Goal: Transaction & Acquisition: Book appointment/travel/reservation

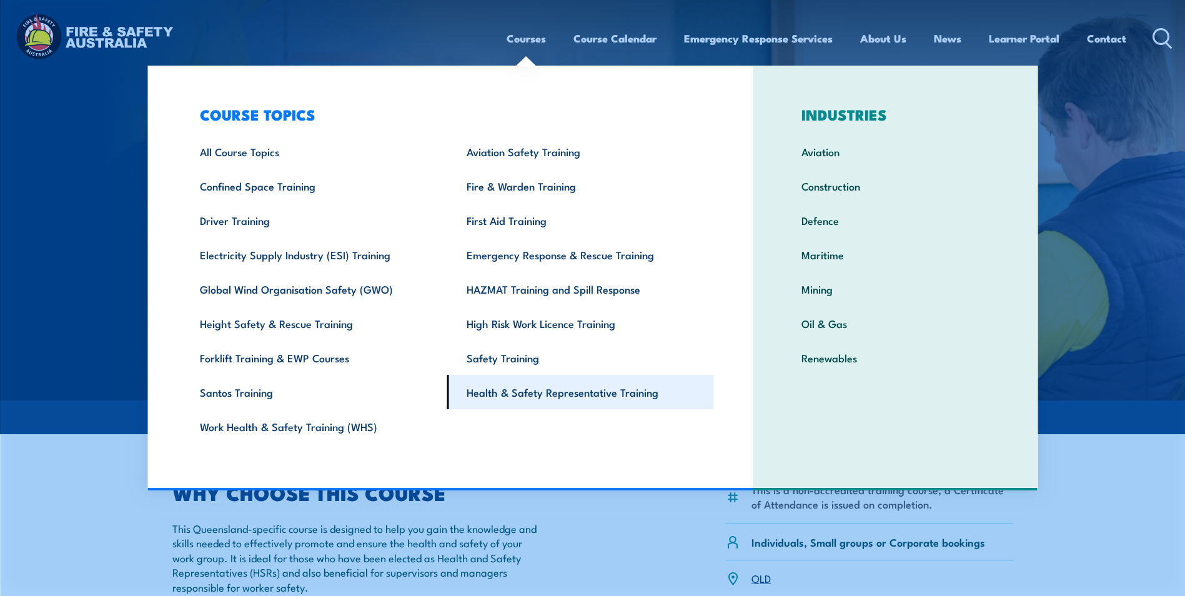
click at [607, 384] on link "Health & Safety Representative Training" at bounding box center [580, 392] width 267 height 34
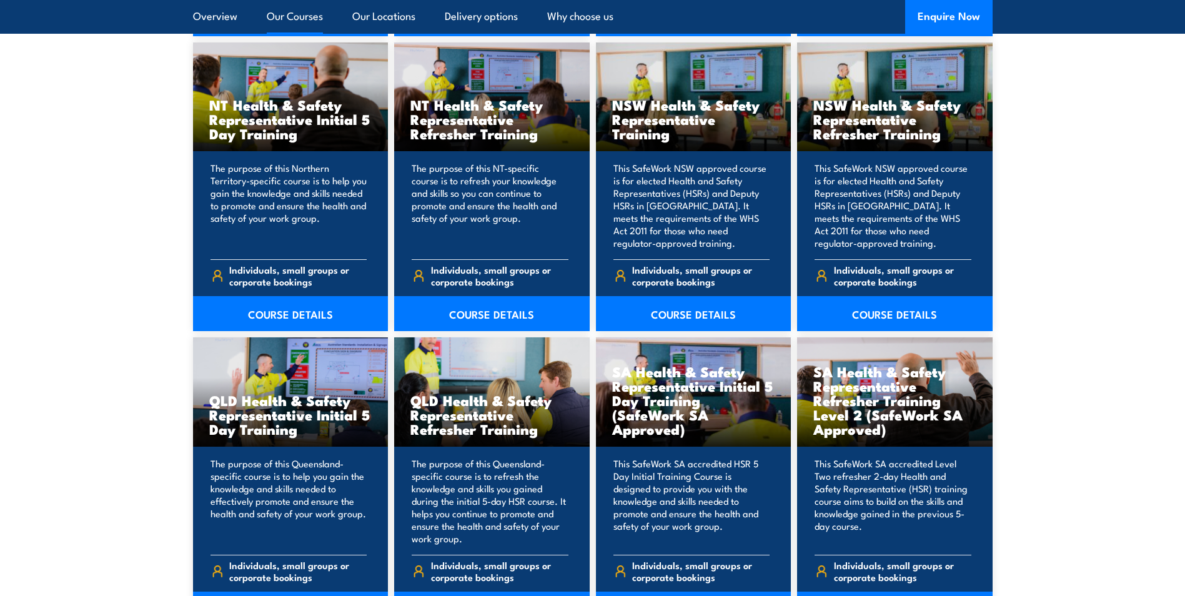
scroll to position [1499, 0]
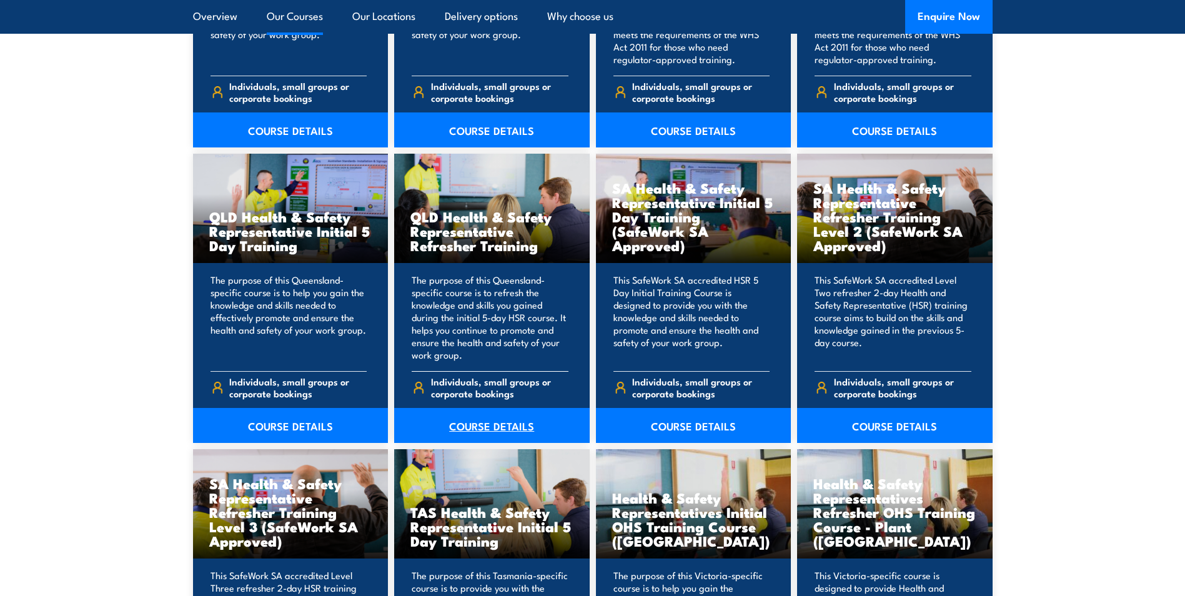
click at [486, 425] on link "COURSE DETAILS" at bounding box center [492, 425] width 196 height 35
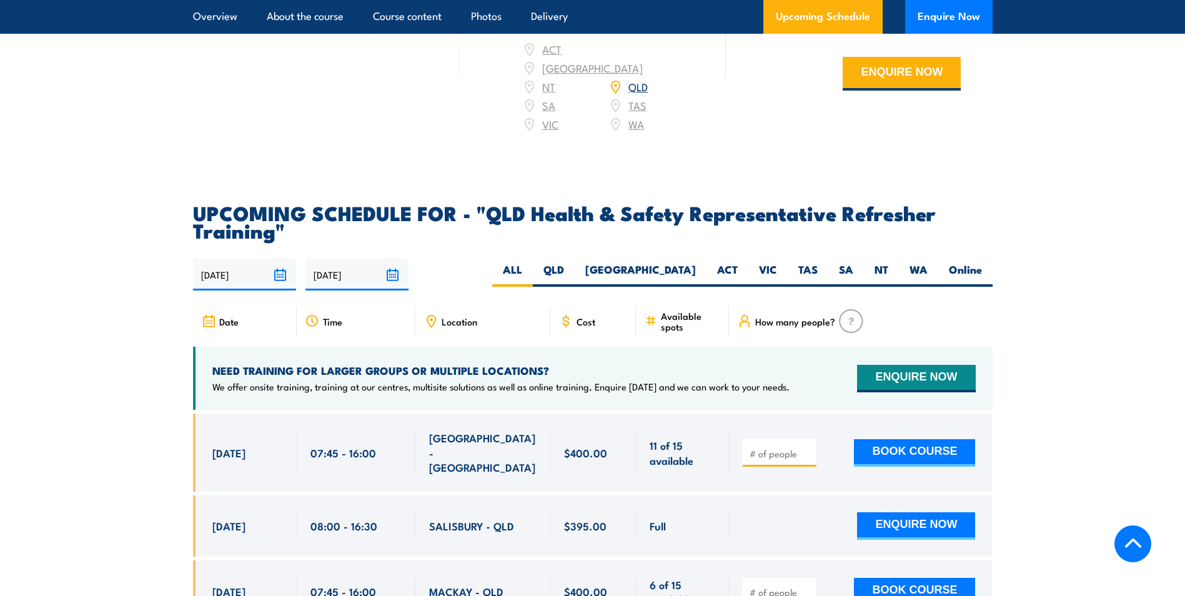
scroll to position [2062, 0]
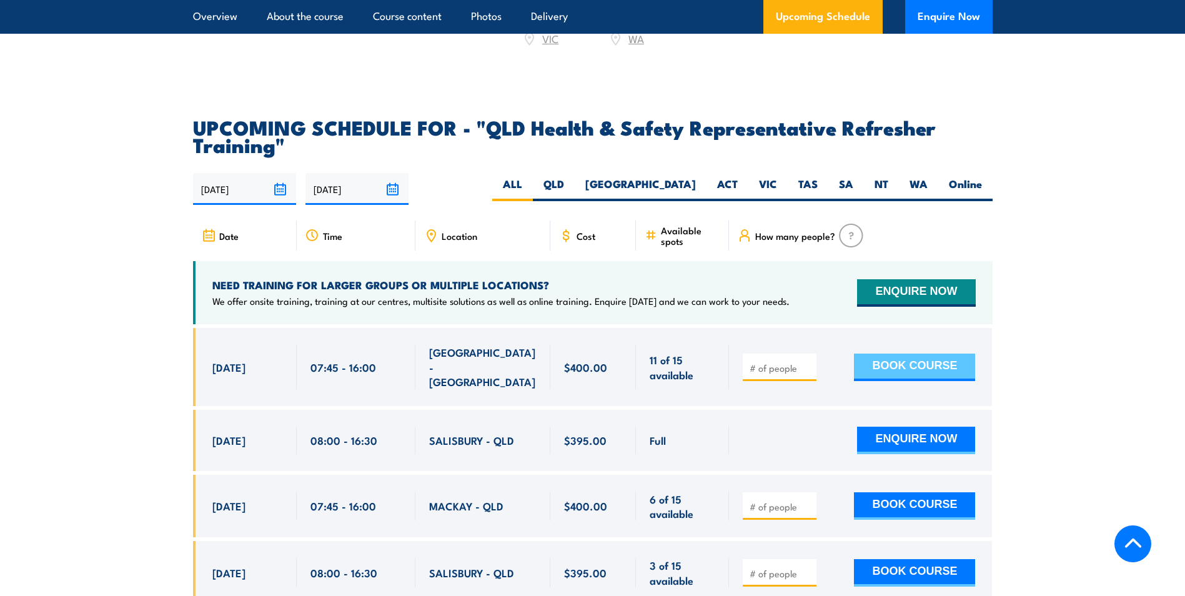
click at [903, 369] on button "BOOK COURSE" at bounding box center [914, 367] width 121 height 27
type input "1"
click at [806, 366] on input "1" at bounding box center [781, 368] width 62 height 12
click at [890, 365] on button "BOOK COURSE" at bounding box center [914, 367] width 121 height 27
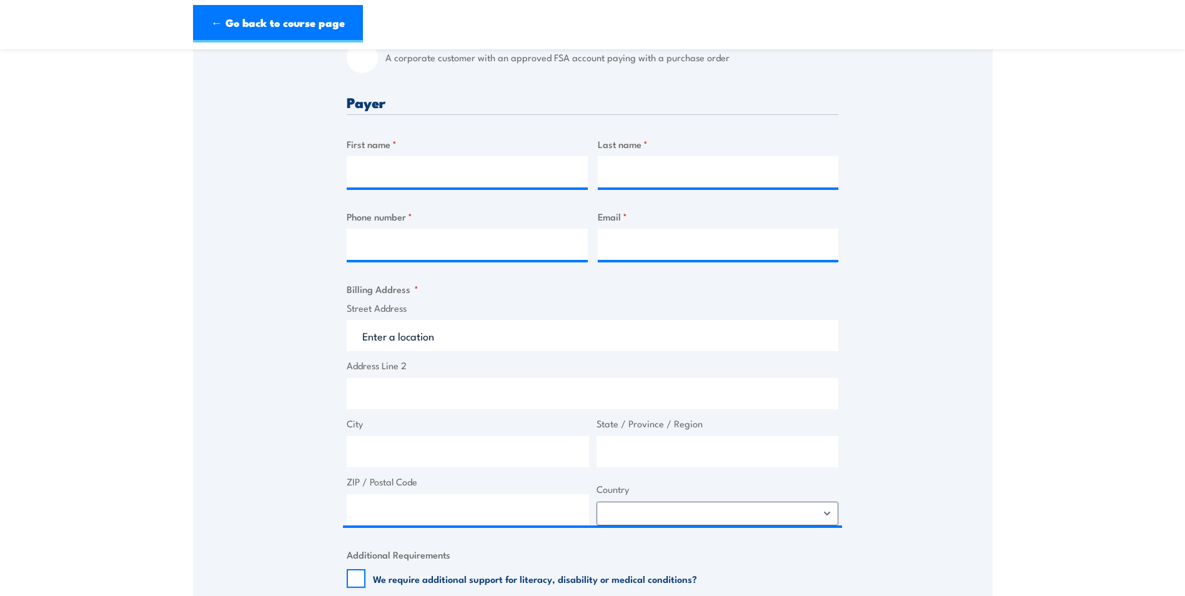
scroll to position [687, 0]
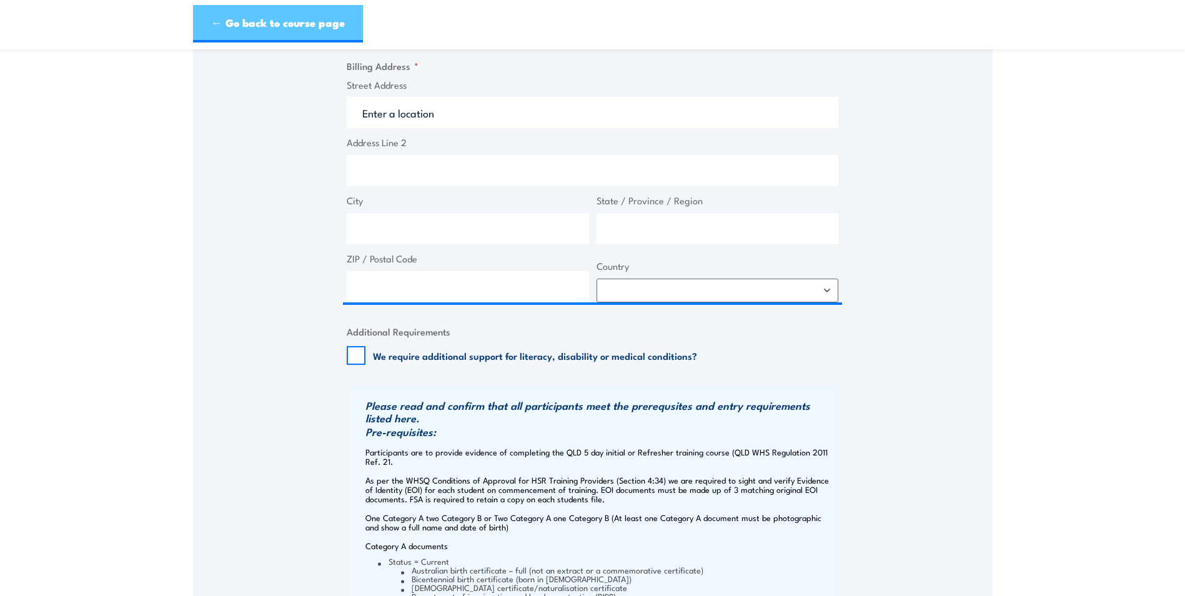
click at [277, 21] on link "← Go back to course page" at bounding box center [278, 23] width 170 height 37
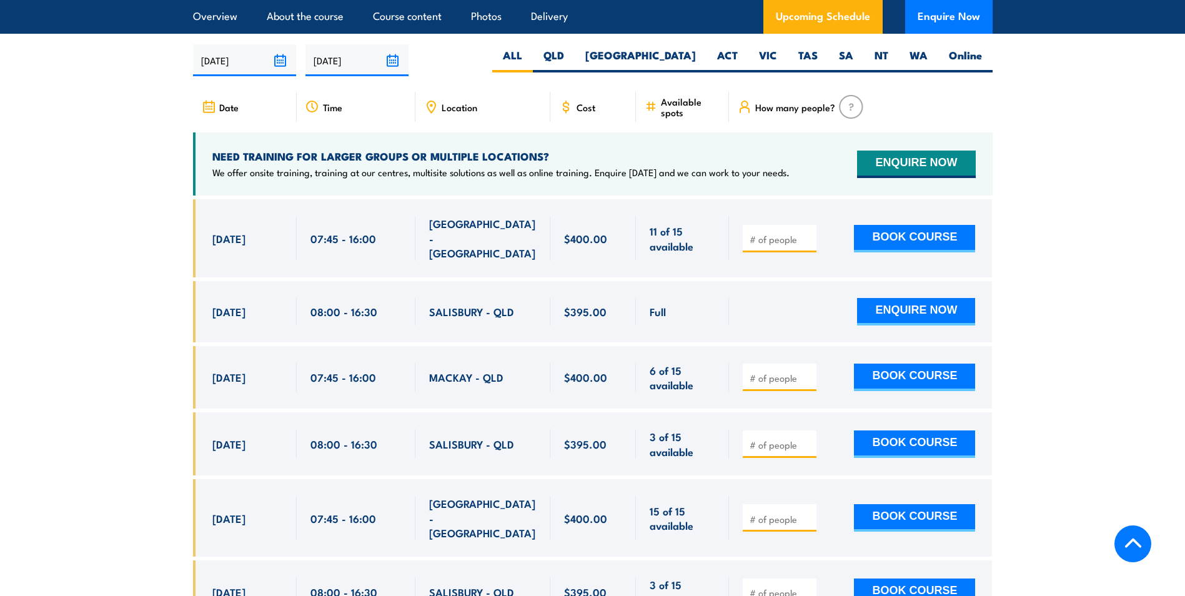
click at [104, 335] on section "UPCOMING SCHEDULE FOR - "QLD Health & Safety Representative Refresher Training"…" at bounding box center [592, 456] width 1185 height 935
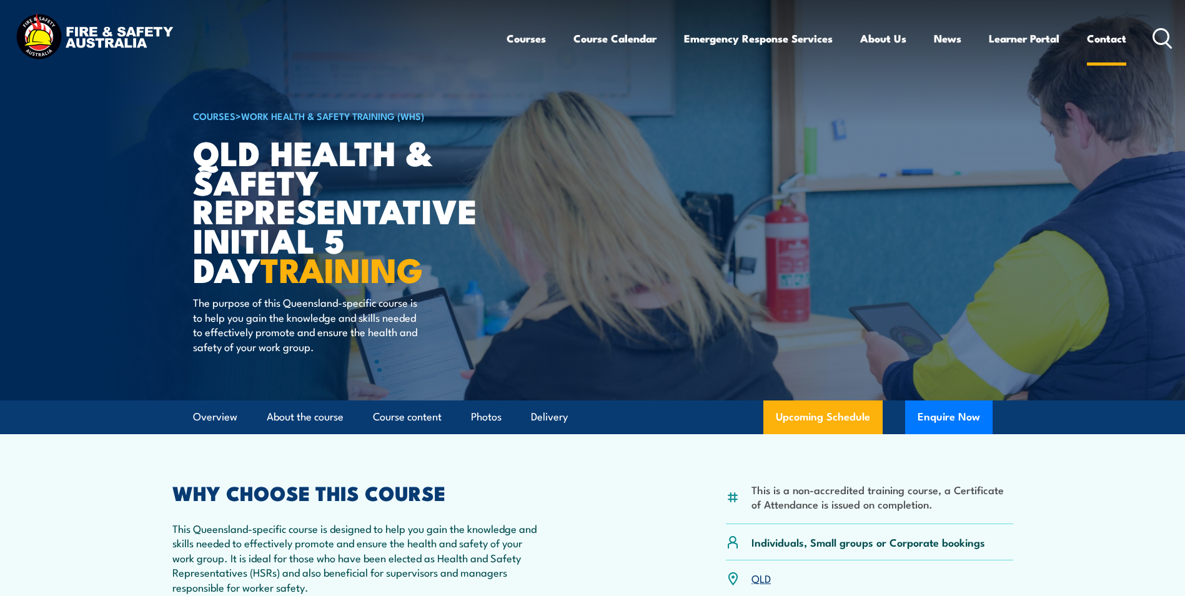
click at [1111, 31] on link "Contact" at bounding box center [1106, 38] width 39 height 33
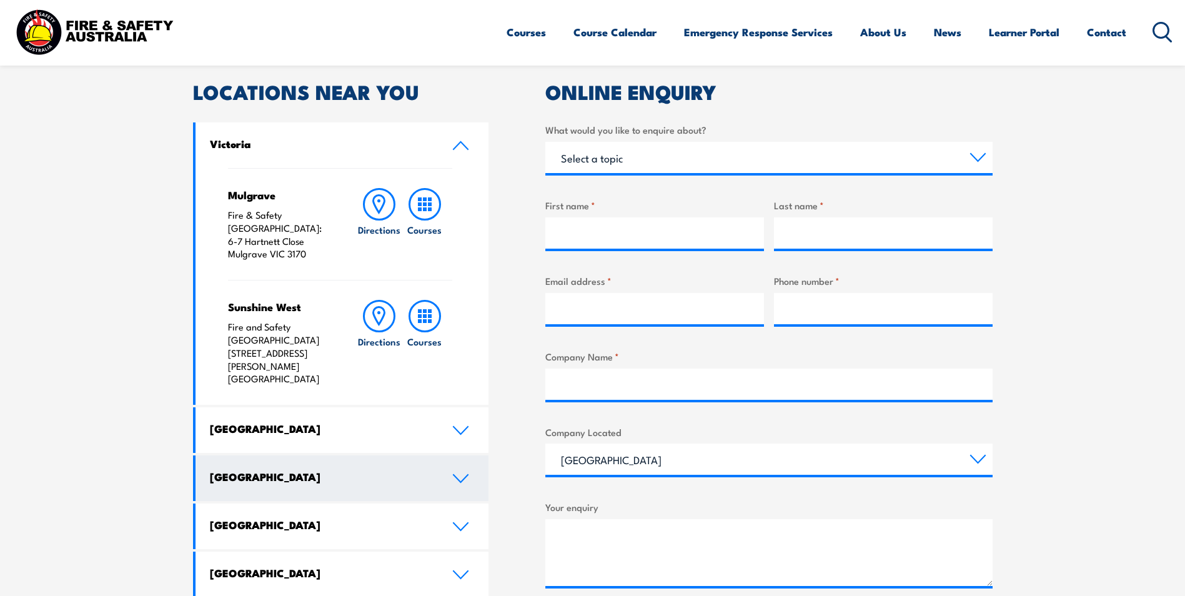
click at [467, 455] on link "Queensland" at bounding box center [343, 478] width 294 height 46
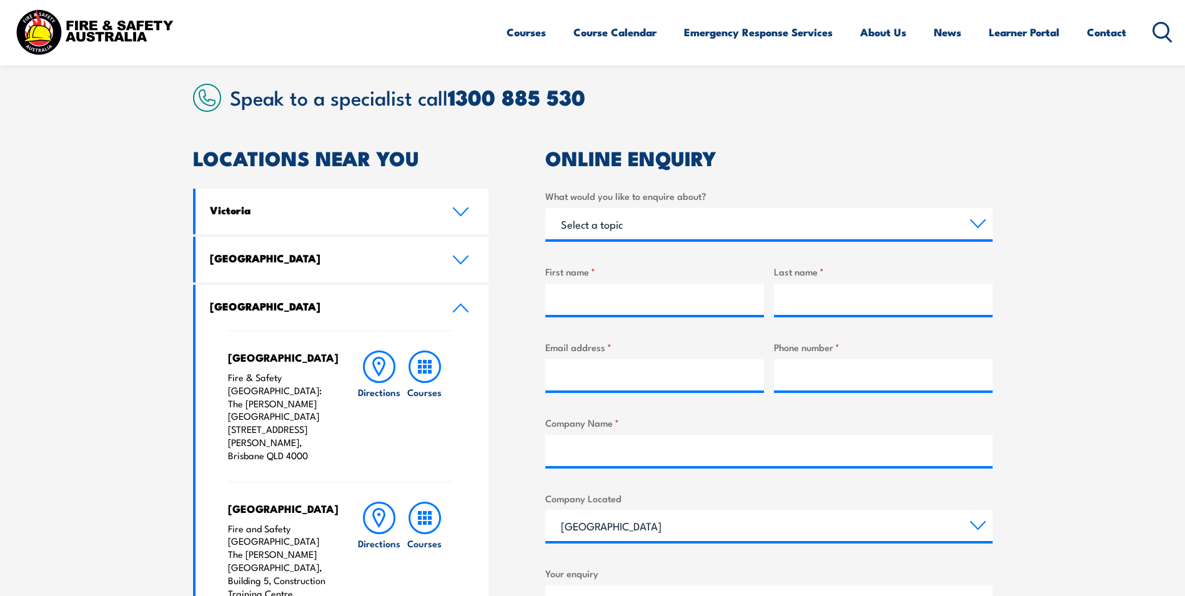
scroll to position [211, 0]
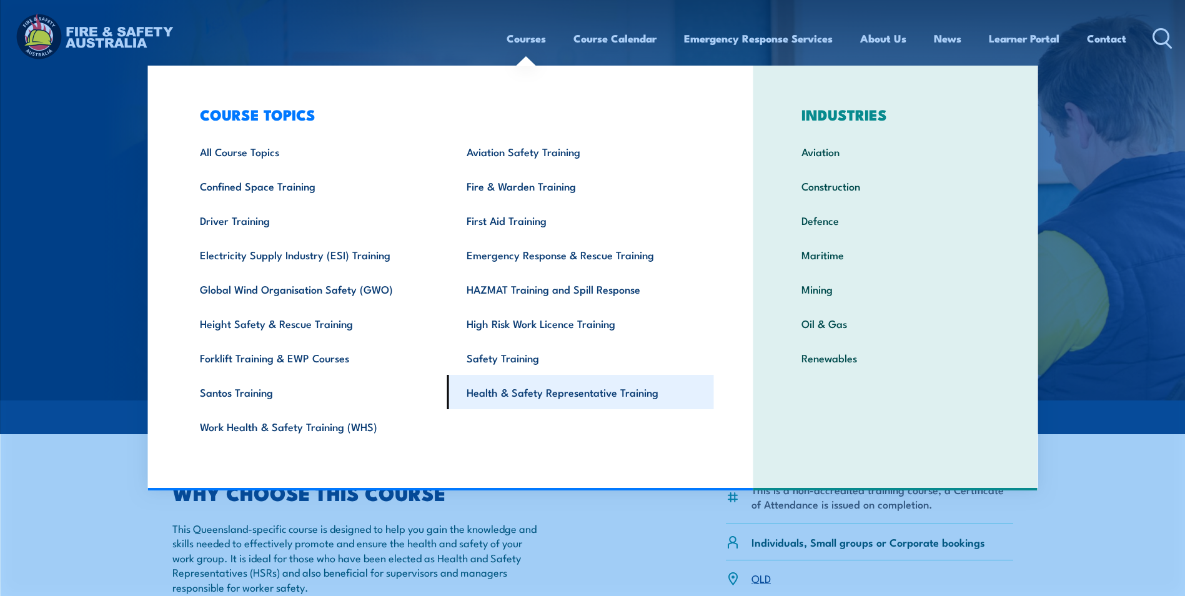
click at [614, 400] on link "Health & Safety Representative Training" at bounding box center [580, 392] width 267 height 34
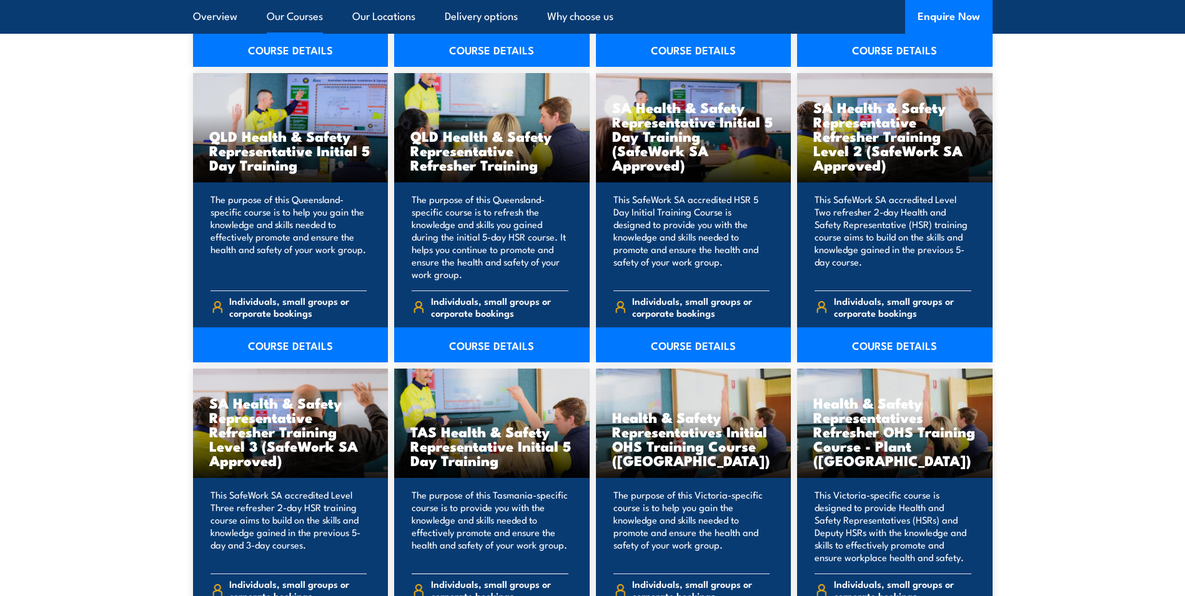
scroll to position [1499, 0]
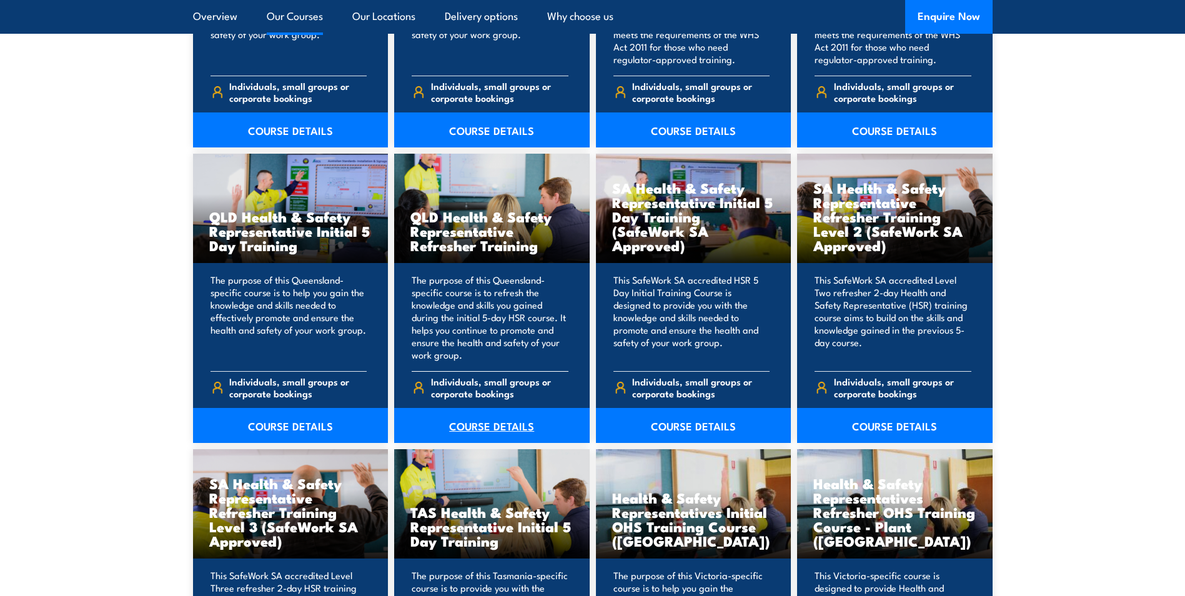
click at [480, 431] on link "COURSE DETAILS" at bounding box center [492, 425] width 196 height 35
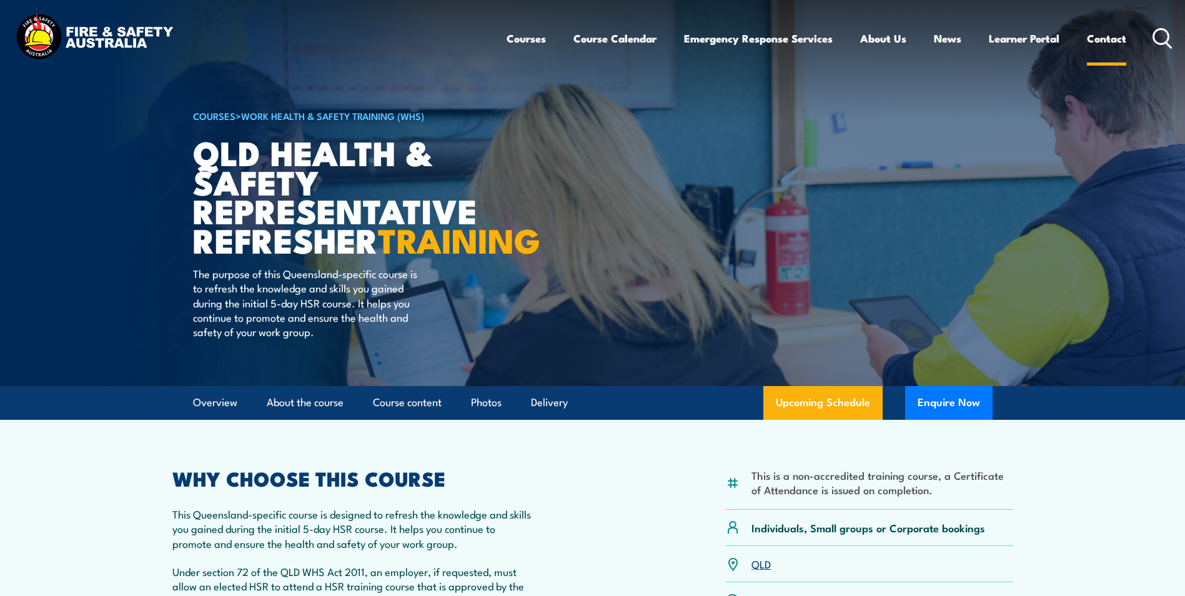
click at [1120, 34] on link "Contact" at bounding box center [1106, 38] width 39 height 33
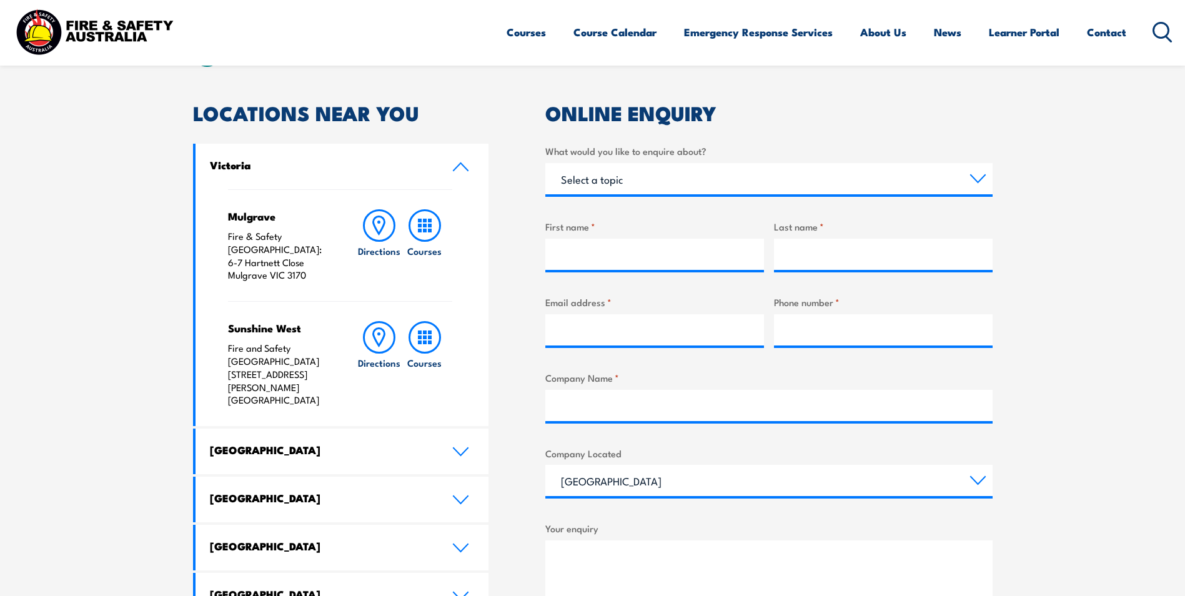
scroll to position [437, 0]
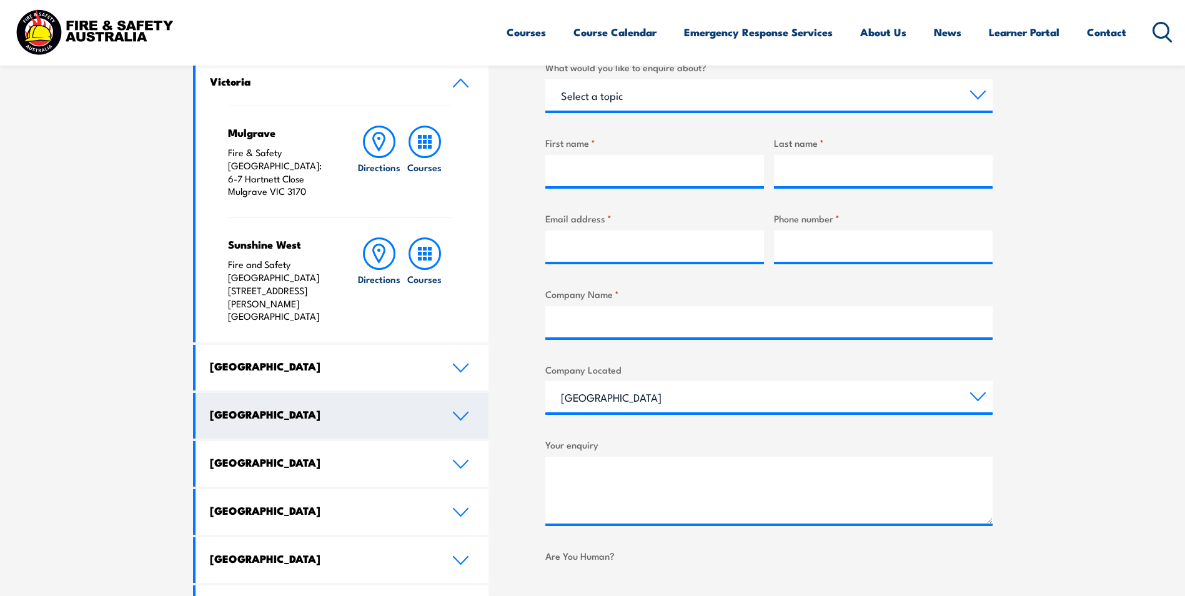
click at [444, 393] on link "[GEOGRAPHIC_DATA]" at bounding box center [343, 416] width 294 height 46
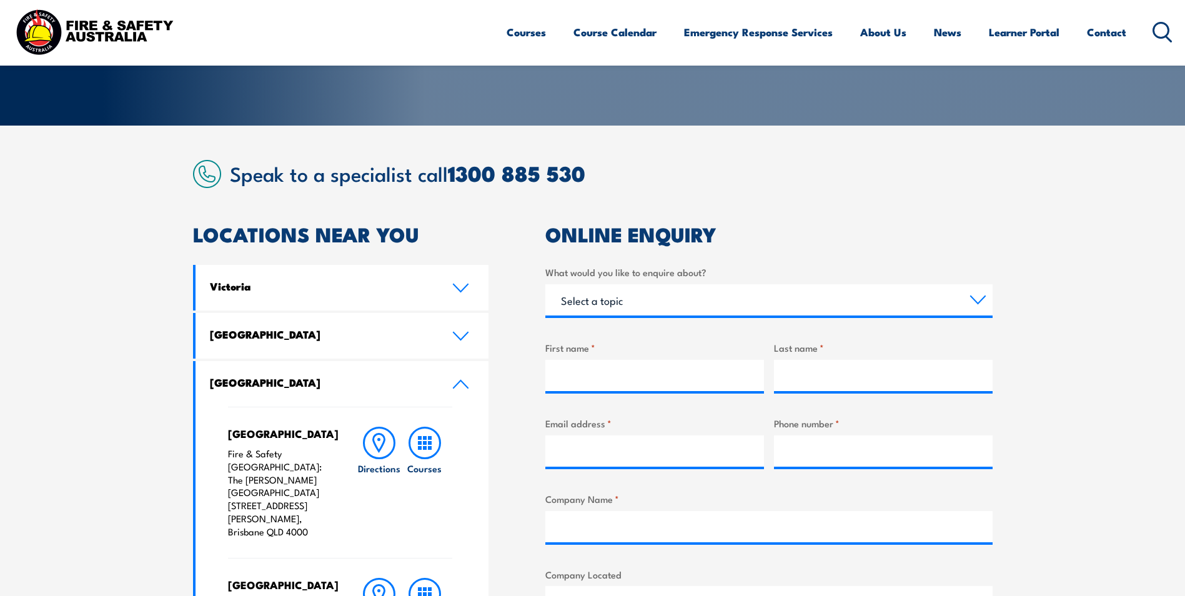
scroll to position [187, 0]
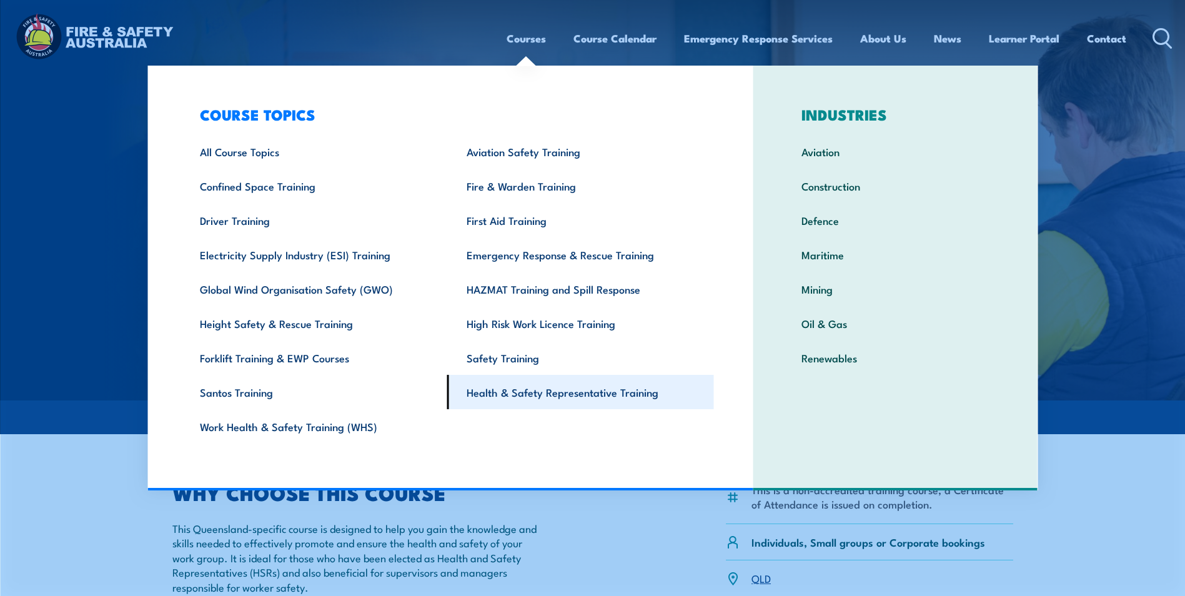
click at [570, 392] on link "Health & Safety Representative Training" at bounding box center [580, 392] width 267 height 34
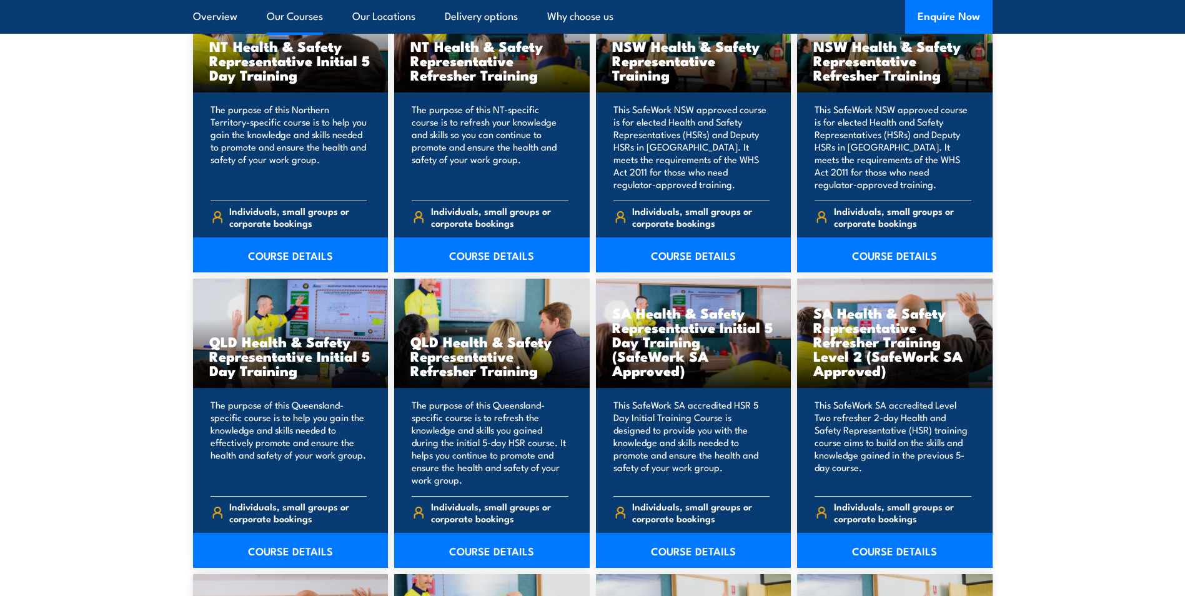
scroll to position [1437, 0]
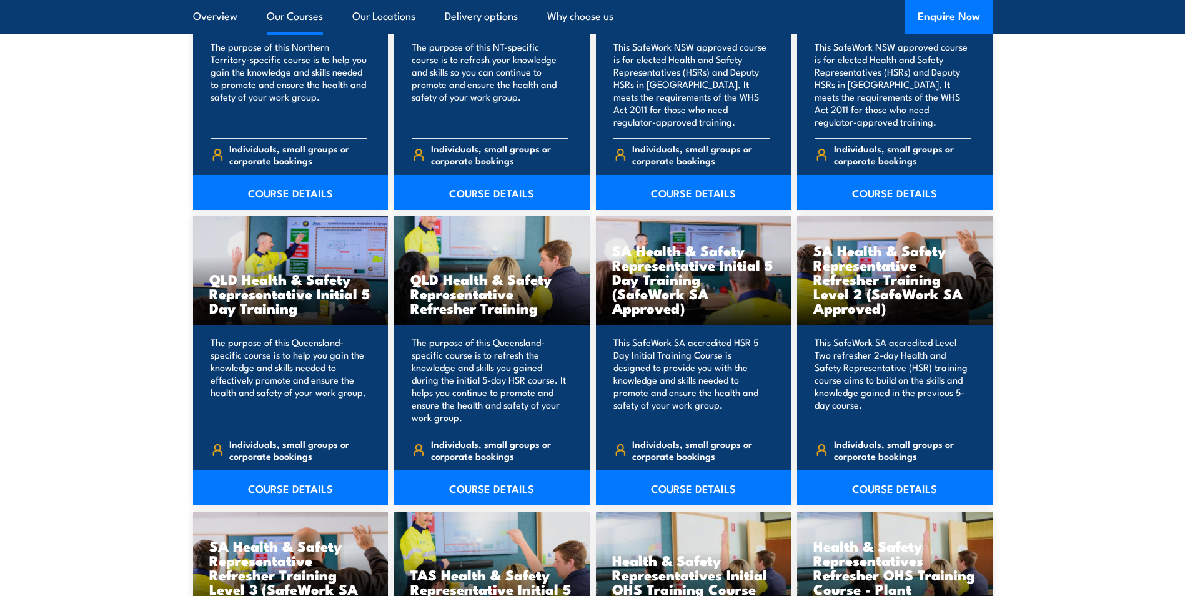
click at [497, 489] on link "COURSE DETAILS" at bounding box center [492, 487] width 196 height 35
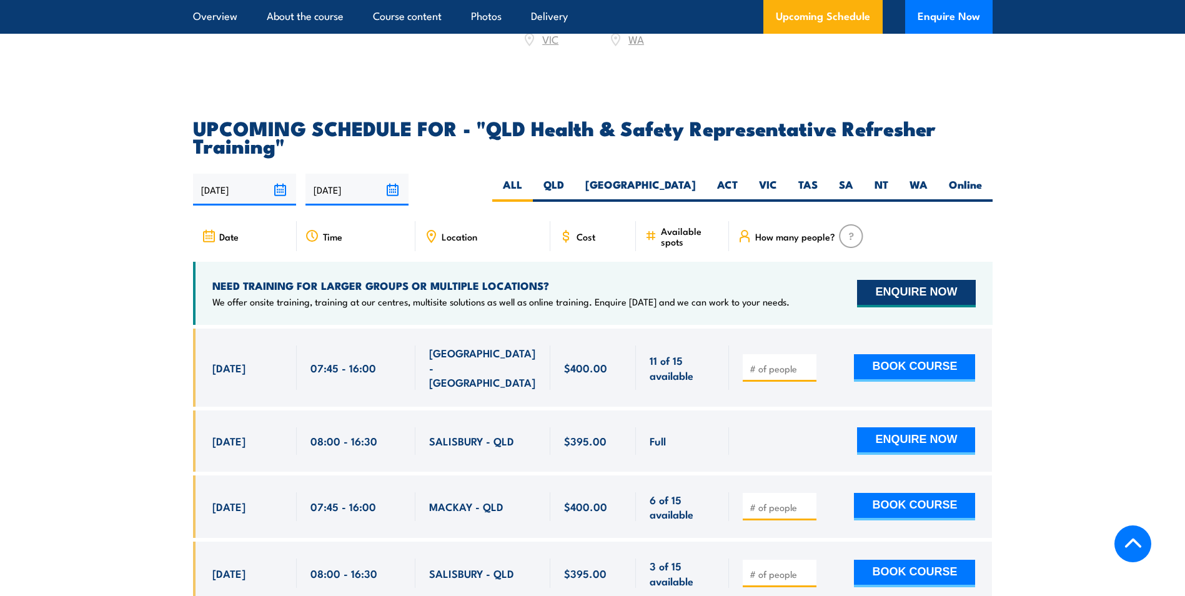
scroll to position [2062, 0]
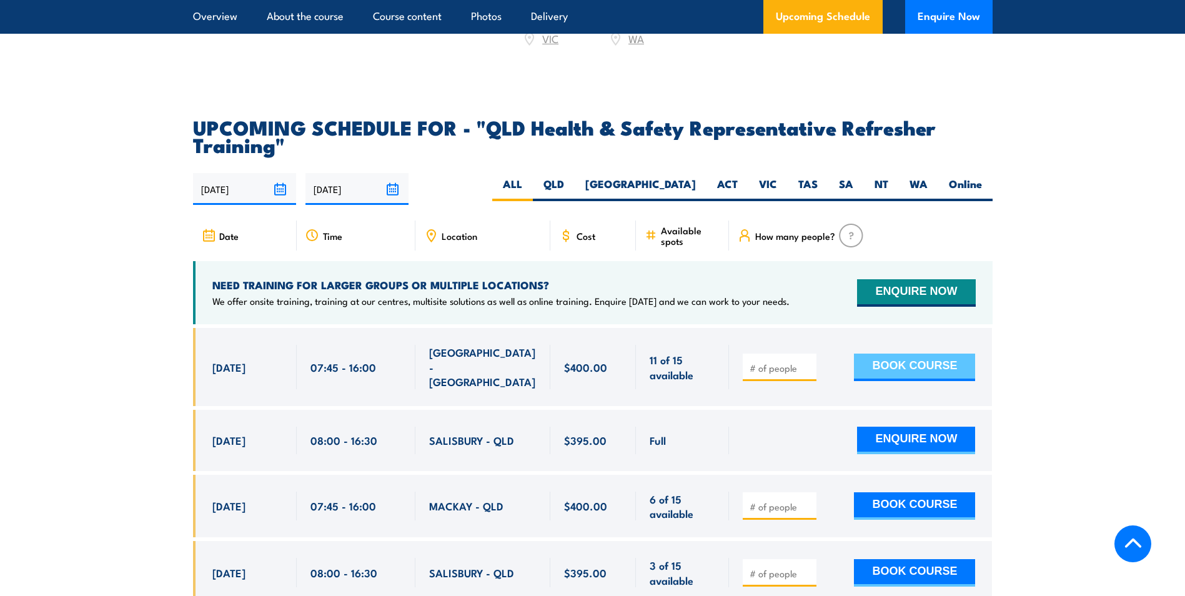
click at [907, 373] on button "BOOK COURSE" at bounding box center [914, 367] width 121 height 27
type input "1"
click at [893, 367] on button "BOOK COURSE" at bounding box center [914, 367] width 121 height 27
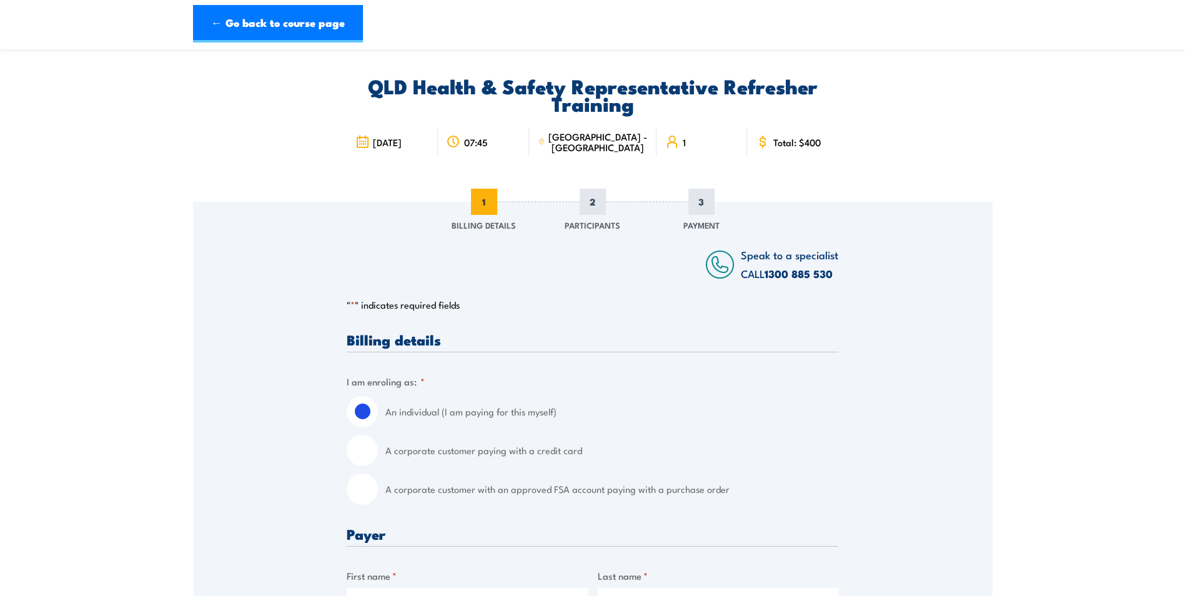
scroll to position [62, 0]
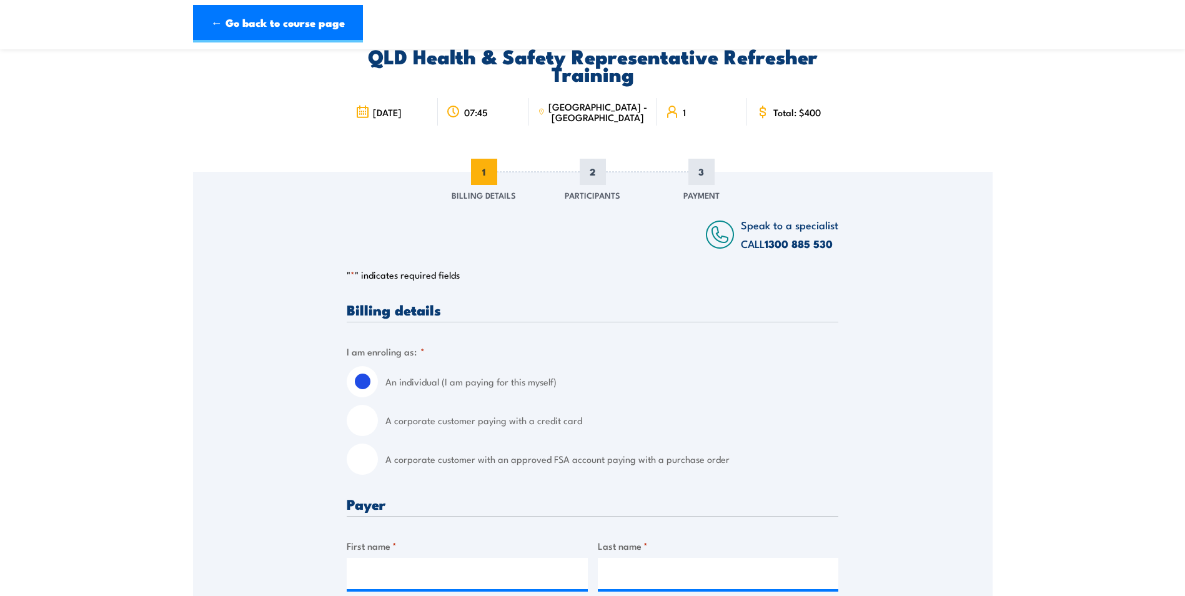
click at [365, 419] on input "A corporate customer paying with a credit card" at bounding box center [362, 420] width 31 height 31
radio input "true"
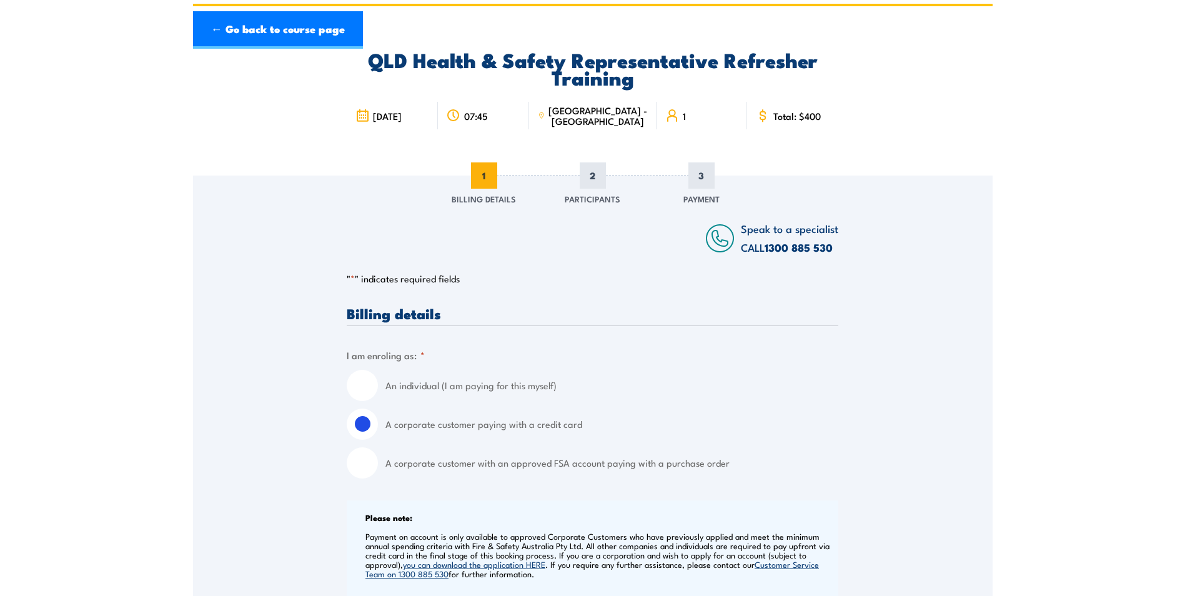
scroll to position [0, 0]
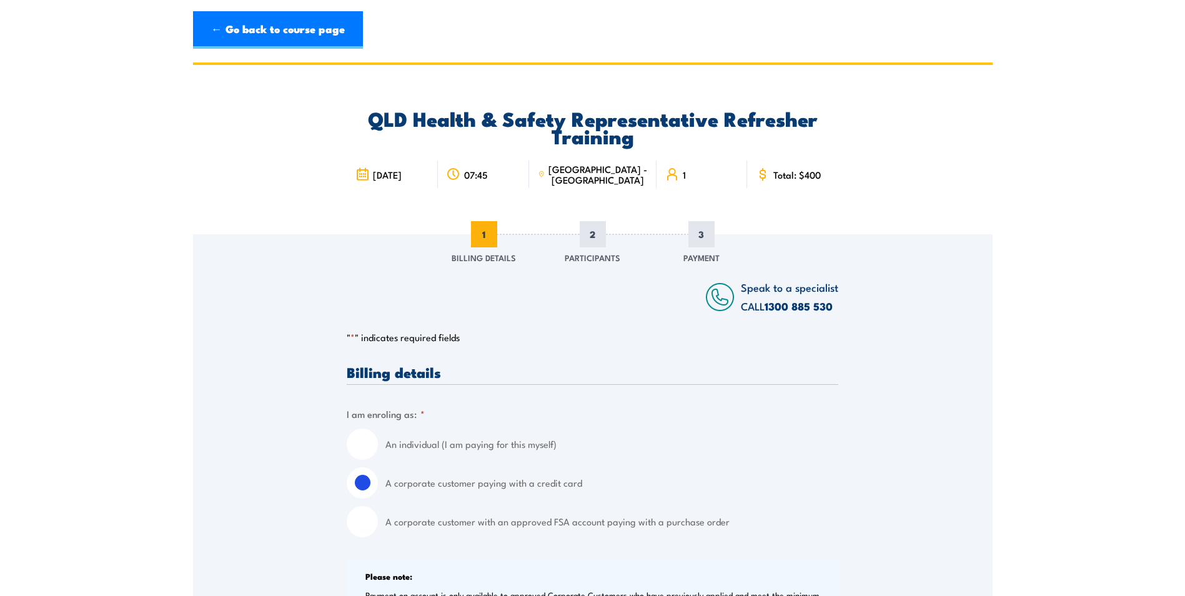
click at [250, 26] on link "← Go back to course page" at bounding box center [278, 29] width 170 height 37
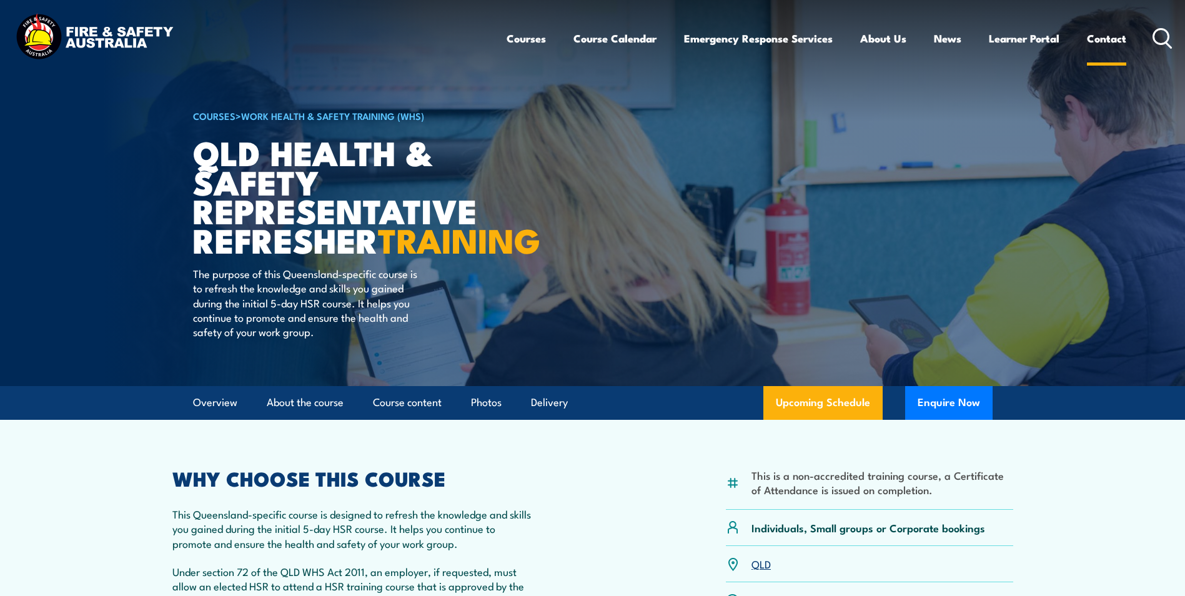
click at [1115, 41] on link "Contact" at bounding box center [1106, 38] width 39 height 33
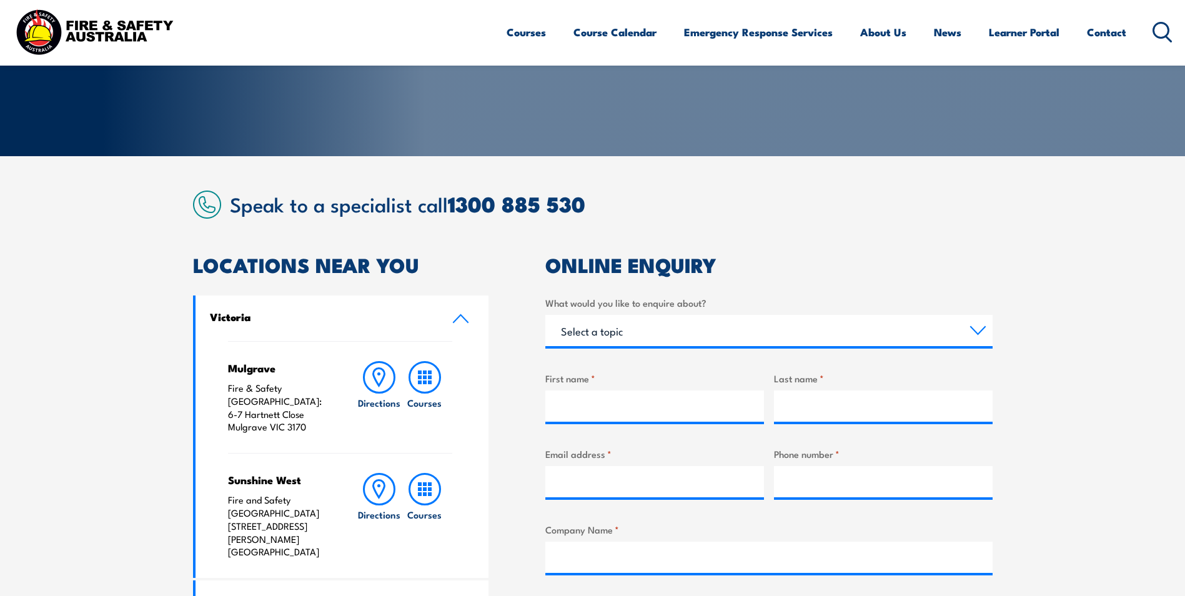
scroll to position [375, 0]
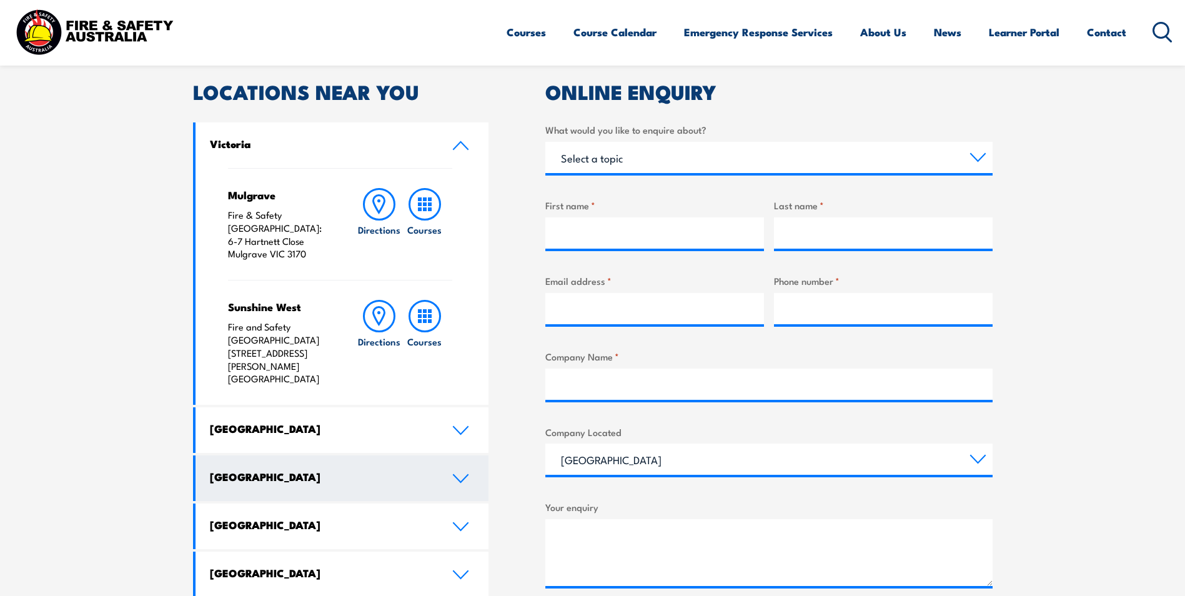
click at [464, 455] on link "[GEOGRAPHIC_DATA]" at bounding box center [343, 478] width 294 height 46
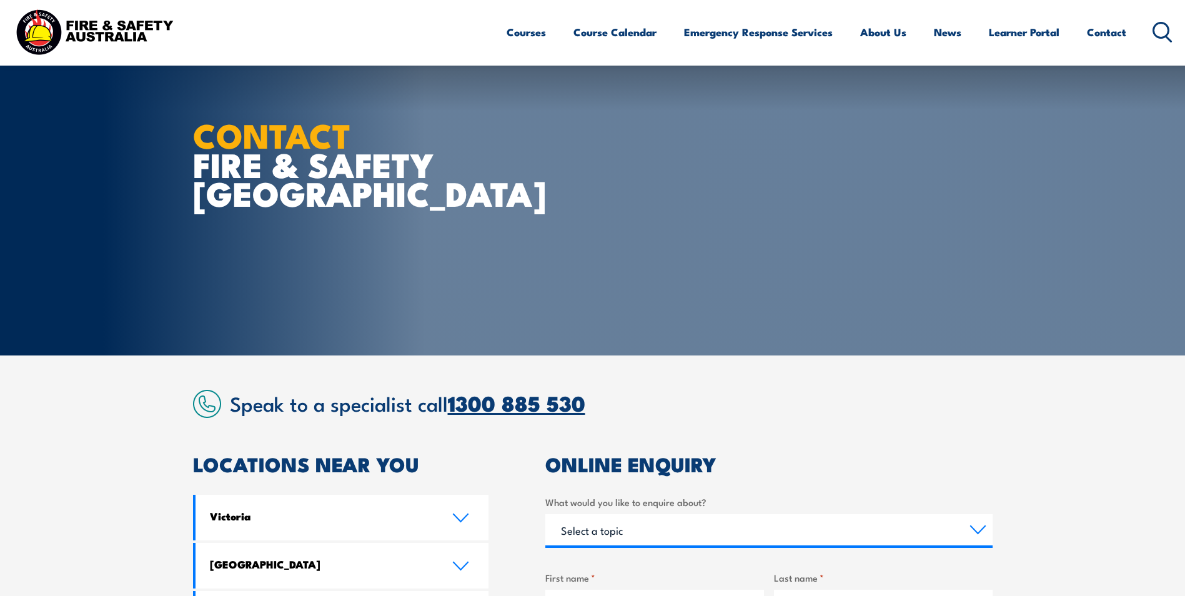
scroll to position [0, 0]
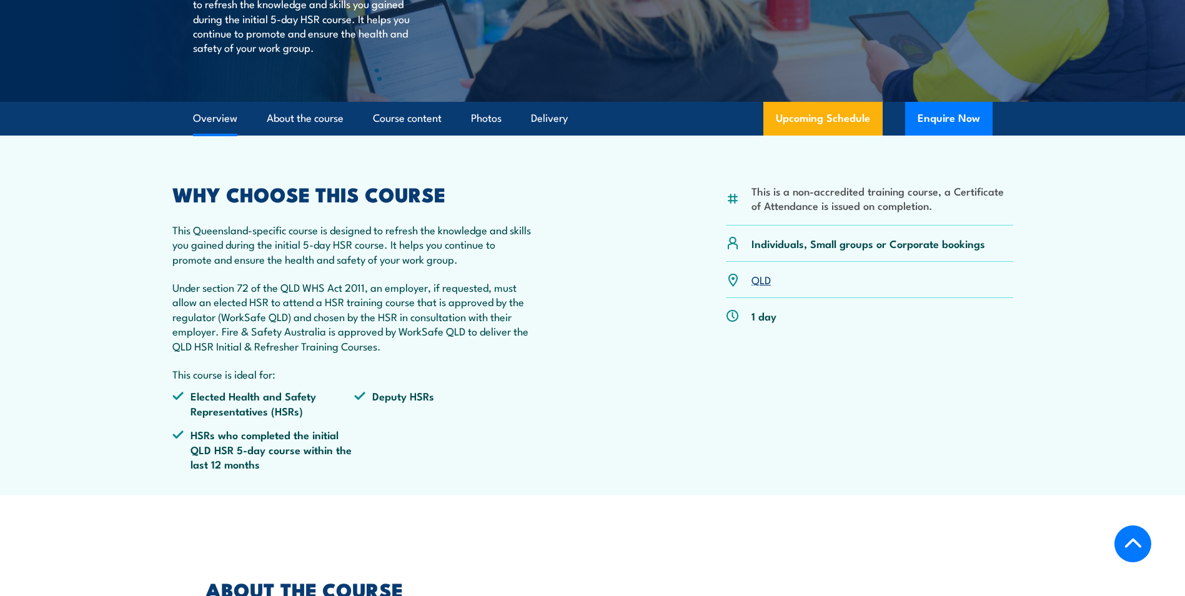
scroll to position [62, 0]
